Goal: Book appointment/travel/reservation

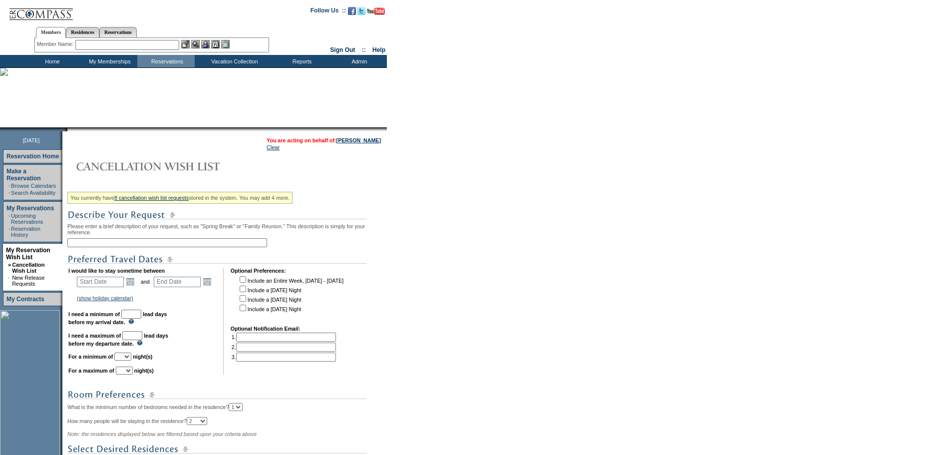
click at [159, 245] on input "text" at bounding box center [167, 242] width 200 height 9
type input "[DATE] weekend -"
click at [131, 287] on link "Open the calendar popup." at bounding box center [130, 281] width 11 height 11
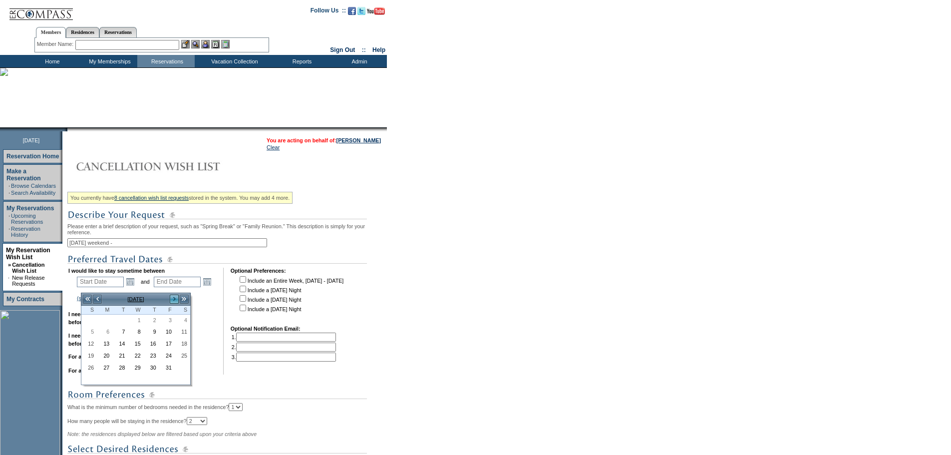
click at [173, 298] on link ">" at bounding box center [174, 299] width 10 height 10
click at [156, 344] on link "12" at bounding box center [151, 343] width 14 height 11
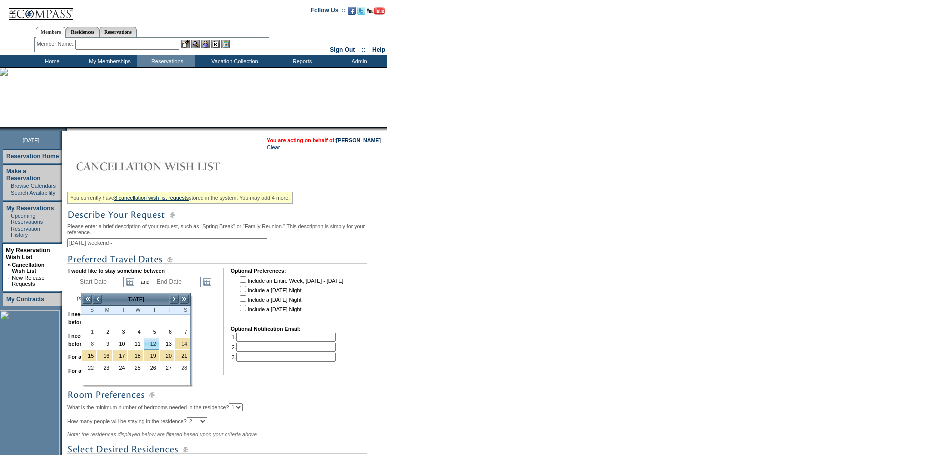
type input "[DATE]"
type input "133"
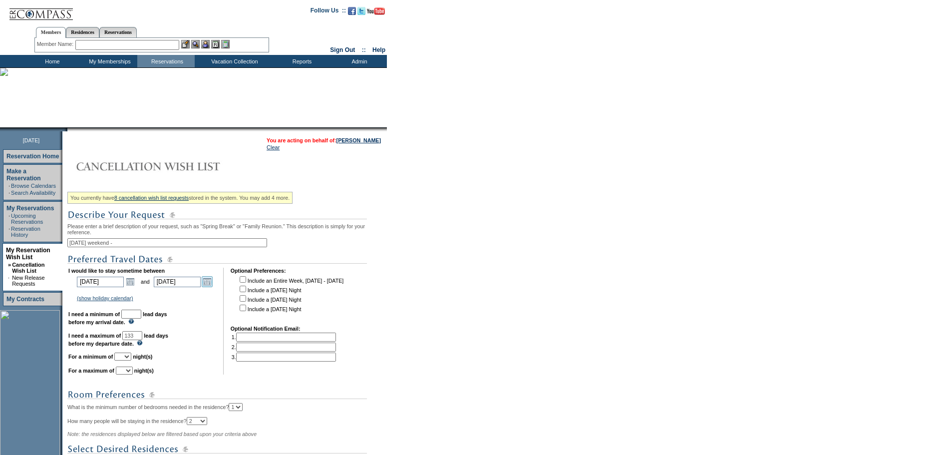
click at [213, 287] on link "Open the calendar popup." at bounding box center [207, 281] width 11 height 11
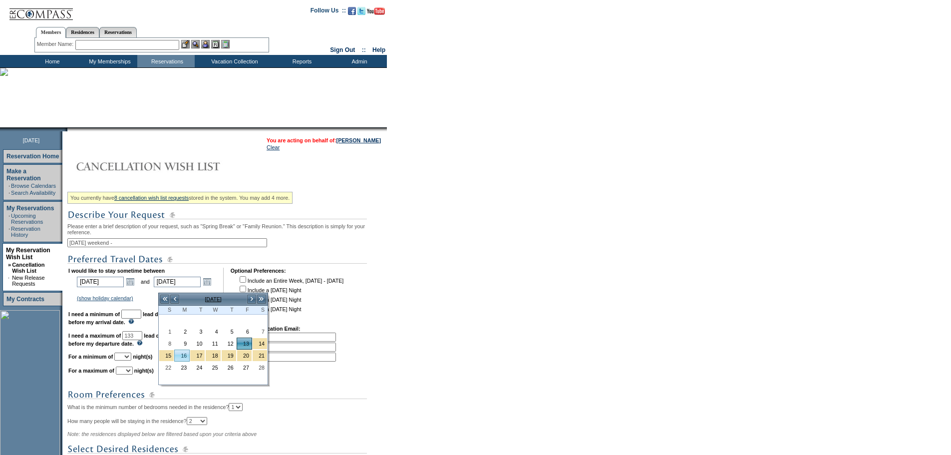
click at [183, 359] on link "16" at bounding box center [182, 355] width 14 height 11
type input "[DATE]"
type input "136"
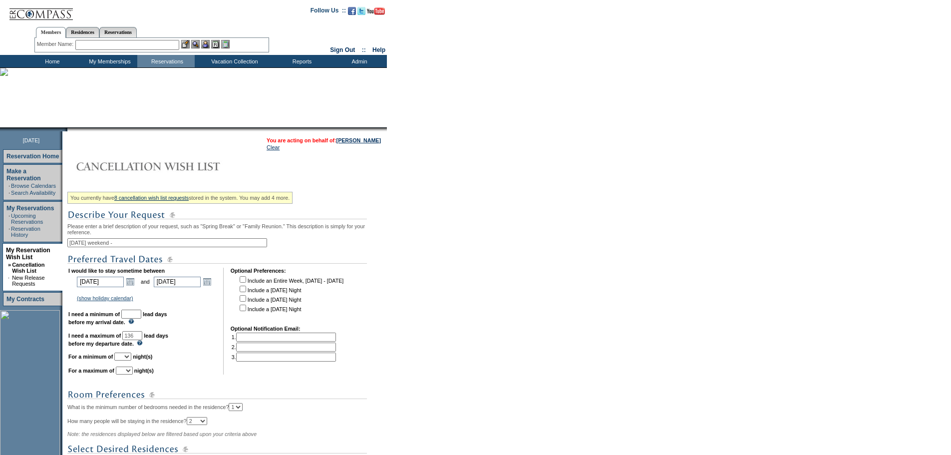
click at [141, 318] on input "text" at bounding box center [131, 313] width 20 height 9
type input "30"
click at [131, 360] on select "1 2 3 4 5 6 7 8 9 10 11 12 13 14" at bounding box center [122, 356] width 17 height 8
click at [207, 277] on td "I would like to stay sometime between [DATE] [DATE] Open the calendar popup. <<…" at bounding box center [142, 320] width 148 height 107
click at [211, 287] on link "Open the calendar popup." at bounding box center [207, 281] width 11 height 11
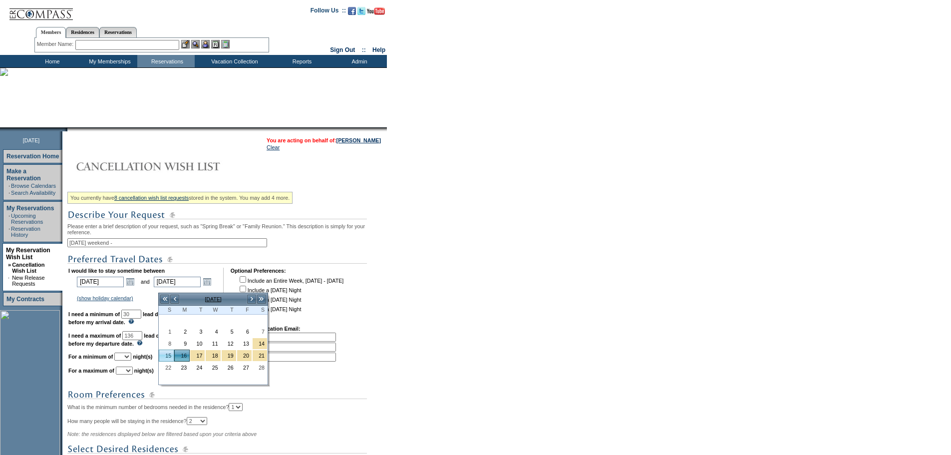
click at [166, 356] on link "15" at bounding box center [166, 355] width 14 height 11
type input "[DATE]"
type input "135"
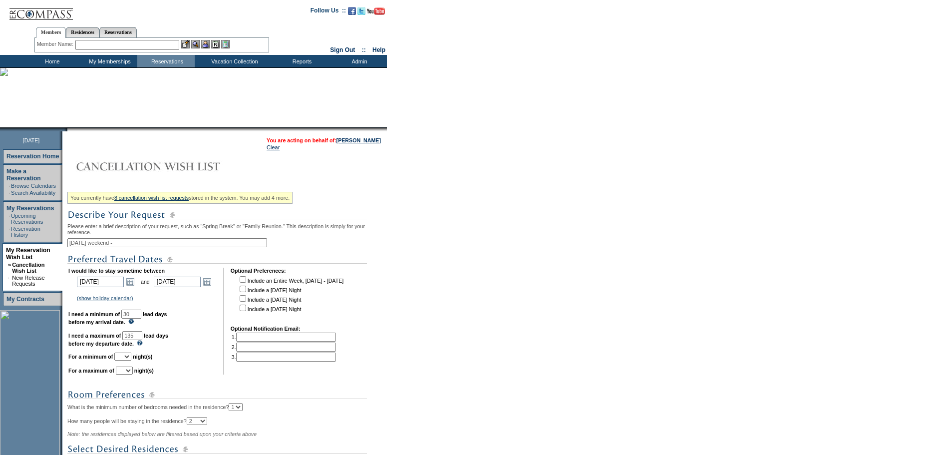
click at [131, 360] on select "1 2 3 4 5 6 7 8 9 10 11 12 13 14" at bounding box center [122, 356] width 17 height 8
select select "3"
click at [127, 360] on select "1 2 3 4 5 6 7 8 9 10 11 12 13 14" at bounding box center [122, 356] width 17 height 8
click at [133, 374] on select "1 2 3 4 5 6 7 8 9 10 11 12 13 14" at bounding box center [124, 370] width 17 height 8
select select "3"
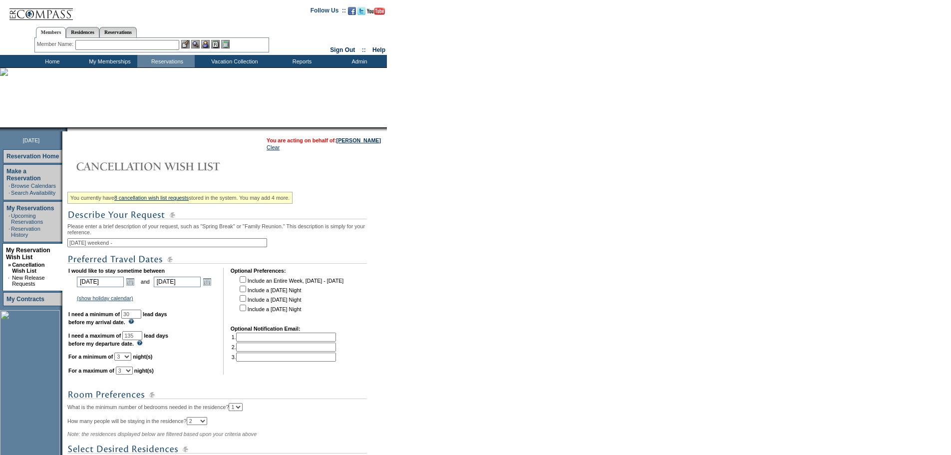
click at [128, 374] on select "1 2 3 4 5 6 7 8 9 10 11 12 13 14" at bounding box center [124, 370] width 17 height 8
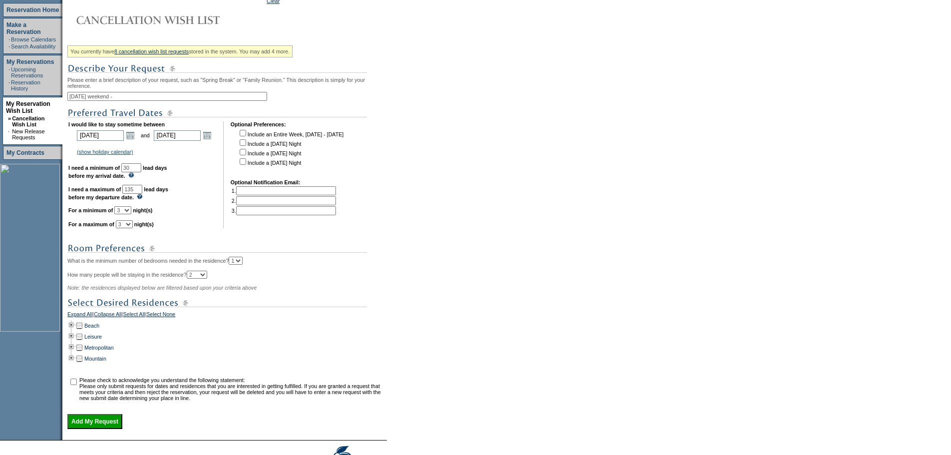
scroll to position [216, 0]
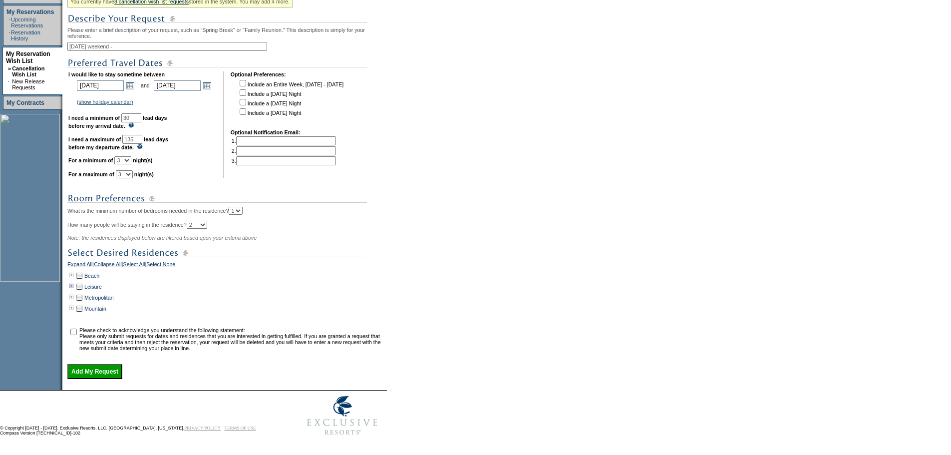
click at [75, 281] on td at bounding box center [71, 286] width 8 height 11
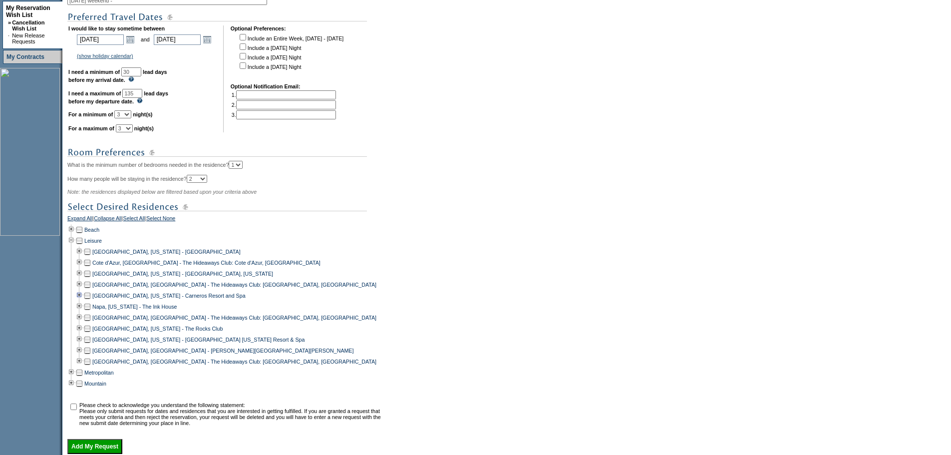
scroll to position [265, 0]
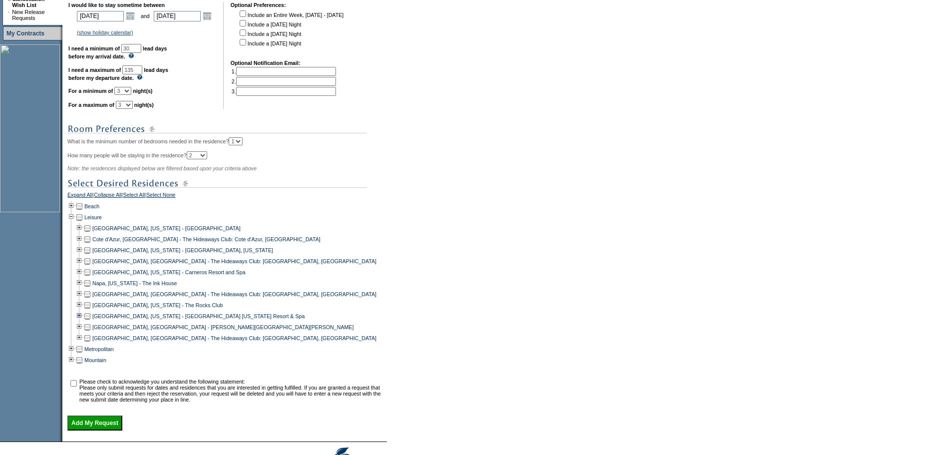
click at [83, 321] on td at bounding box center [79, 315] width 8 height 11
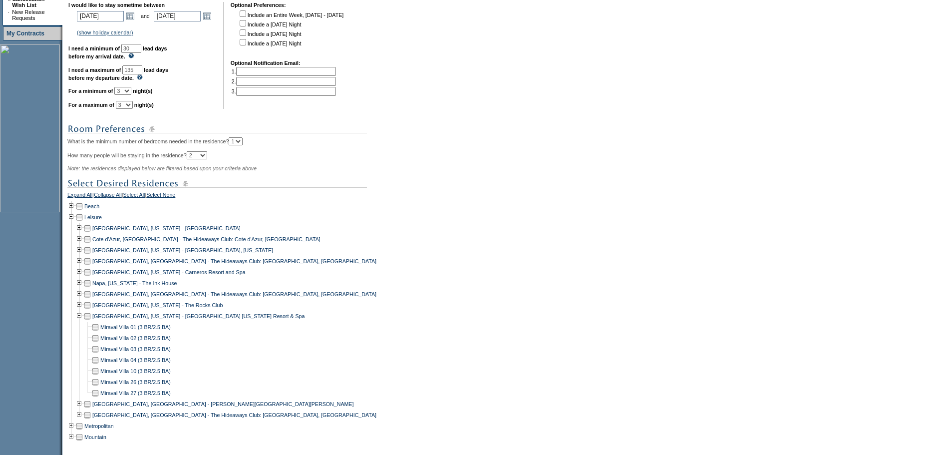
click at [99, 387] on td at bounding box center [95, 381] width 8 height 11
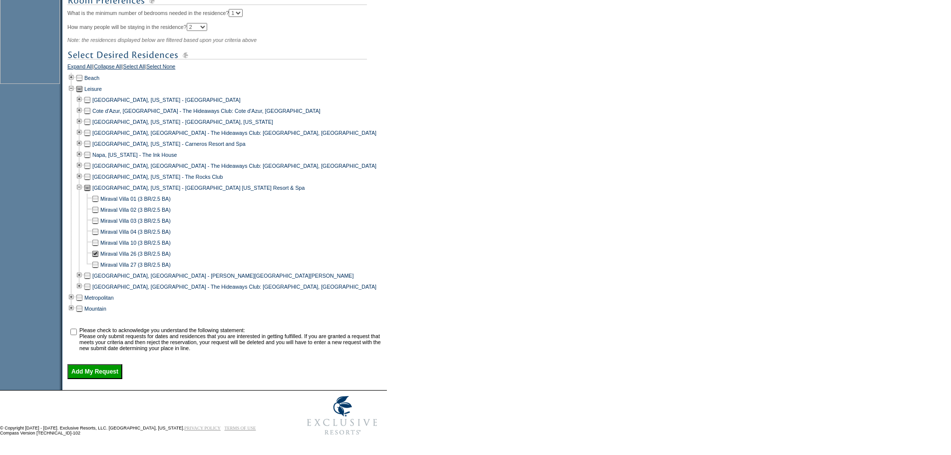
scroll to position [413, 0]
click at [77, 328] on input "checkbox" at bounding box center [73, 331] width 6 height 6
checkbox input "true"
click at [92, 367] on input "Add My Request" at bounding box center [94, 371] width 55 height 15
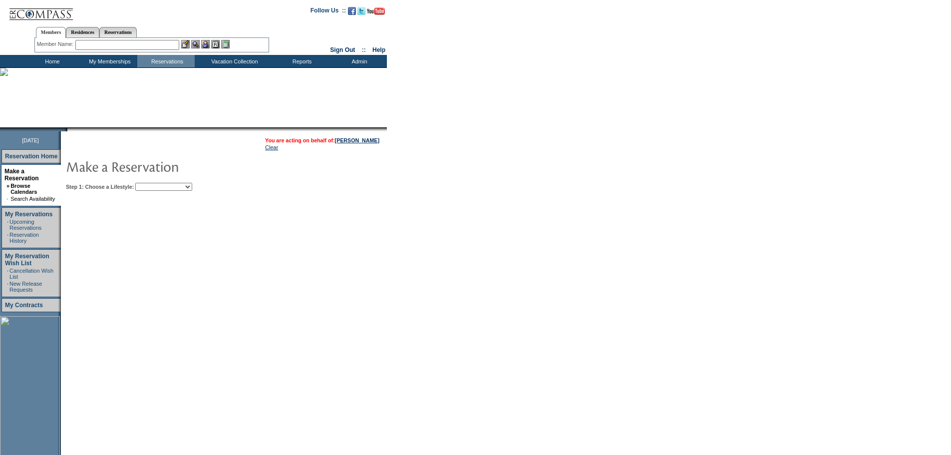
click at [192, 191] on select "Beach Leisure Metropolitan Mountain OIAL for Adventure OIAL for Couples OIAL fo…" at bounding box center [163, 187] width 57 height 8
select select "Leisure"
click at [152, 184] on select "Beach Leisure Metropolitan Mountain OIAL for Adventure OIAL for Couples OIAL fo…" at bounding box center [163, 187] width 57 height 8
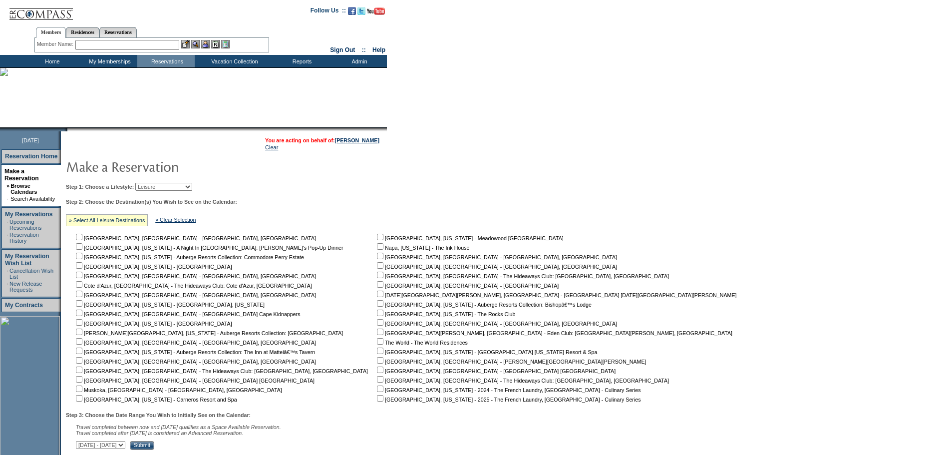
click at [377, 354] on input "checkbox" at bounding box center [380, 350] width 6 height 6
checkbox input "true"
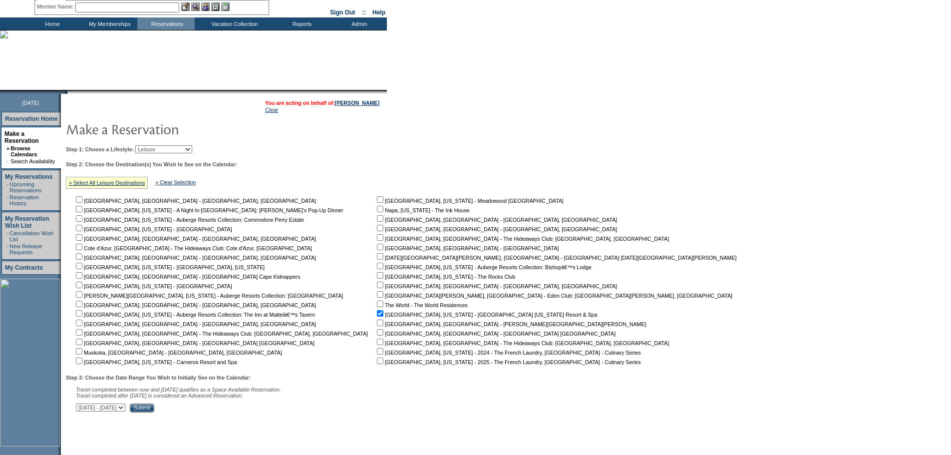
scroll to position [90, 0]
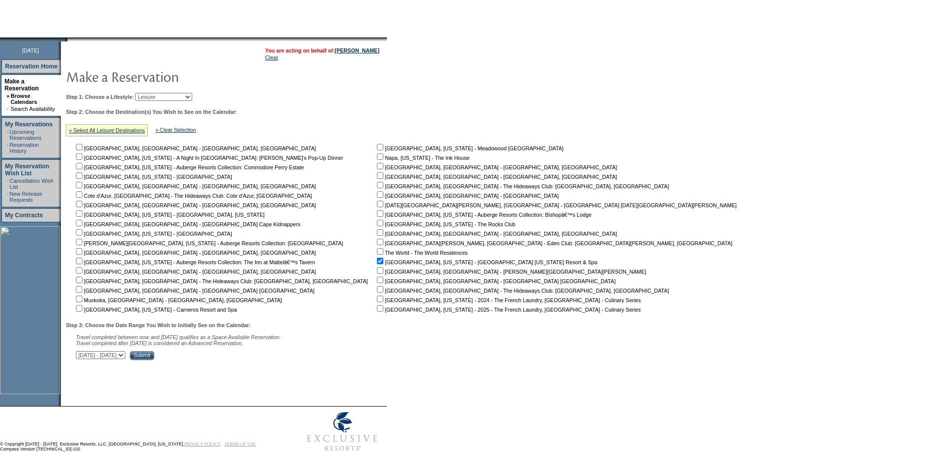
click at [125, 358] on select "October 3, 2025 - November 17, 2025 November 18, 2025 - January 1, 2026 January…" at bounding box center [100, 355] width 49 height 8
select select "1/2/2026|2/15/2026"
click at [81, 356] on select "October 3, 2025 - November 17, 2025 November 18, 2025 - January 1, 2026 January…" at bounding box center [100, 355] width 49 height 8
click at [154, 359] on input "Submit" at bounding box center [142, 355] width 24 height 9
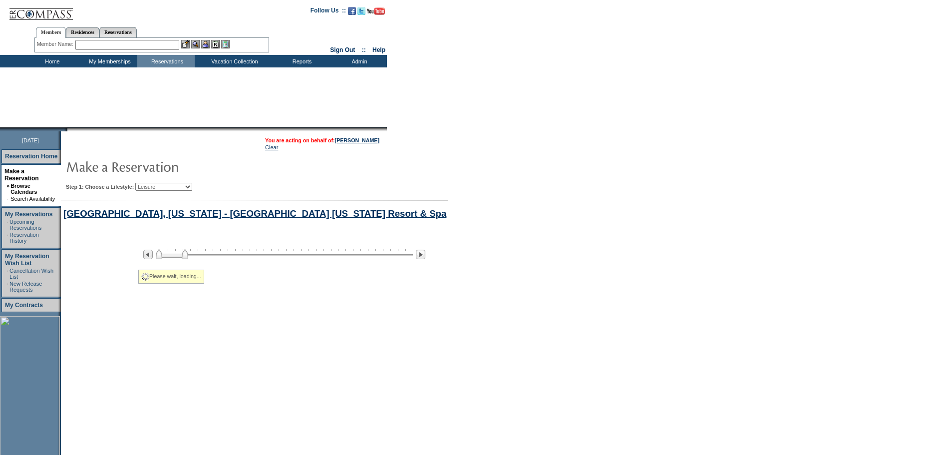
select select "Leisure"
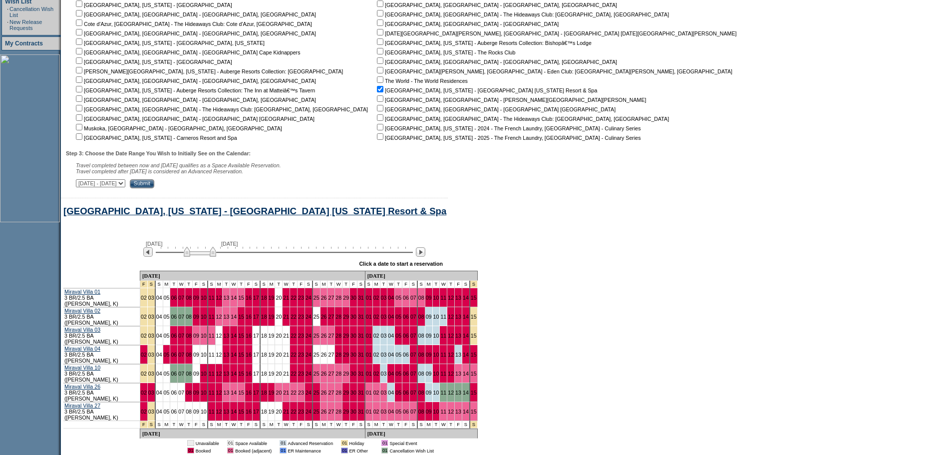
scroll to position [280, 0]
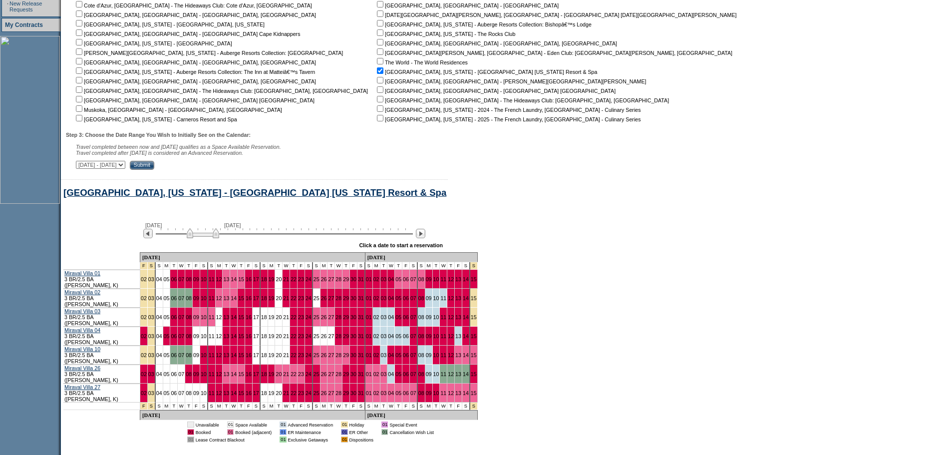
click at [219, 238] on img at bounding box center [203, 233] width 32 height 10
